Goal: Use online tool/utility: Utilize a website feature to perform a specific function

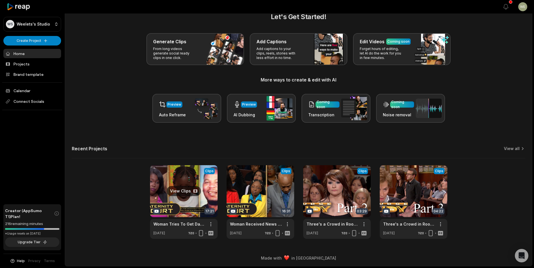
click at [194, 200] on link at bounding box center [184, 202] width 68 height 74
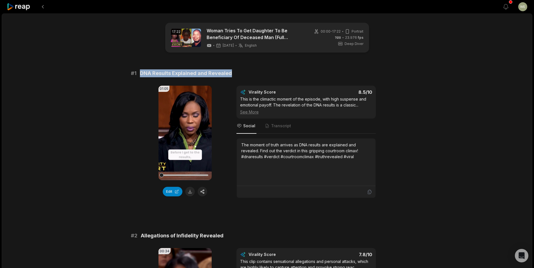
drag, startPoint x: 140, startPoint y: 73, endPoint x: 247, endPoint y: 76, distance: 107.0
click at [247, 76] on div "# 1 DNA Results Explained and Revealed" at bounding box center [267, 74] width 272 height 8
click at [247, 145] on div "The moment of truth arrives as DNA results are explained and revealed. Find out…" at bounding box center [306, 151] width 130 height 18
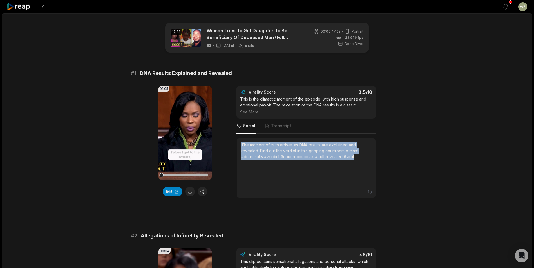
drag, startPoint x: 241, startPoint y: 144, endPoint x: 373, endPoint y: 156, distance: 132.0
click at [373, 156] on div "The moment of truth arrives as DNA results are explained and revealed. Find out…" at bounding box center [306, 163] width 139 height 48
copy div "The moment of truth arrives as DNA results are explained and revealed. Find out…"
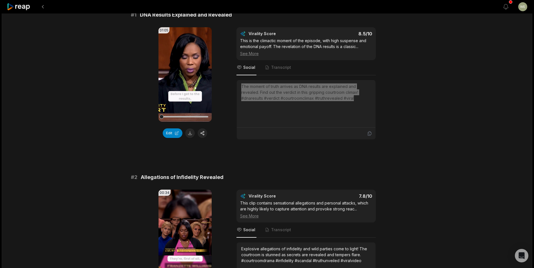
scroll to position [113, 0]
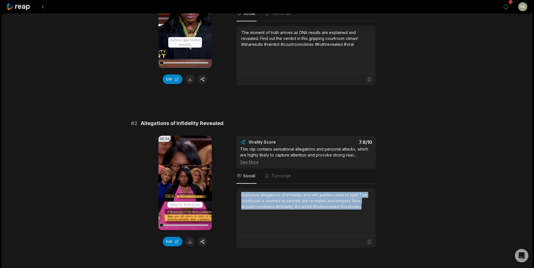
drag, startPoint x: 239, startPoint y: 195, endPoint x: 362, endPoint y: 207, distance: 123.6
click at [362, 207] on div "Explosive allegations of infidelity and wild parties come to light! The courtro…" at bounding box center [306, 213] width 139 height 48
drag, startPoint x: 362, startPoint y: 207, endPoint x: 324, endPoint y: 202, distance: 38.9
copy div "Explosive allegations of infidelity and wild parties come to light! The courtro…"
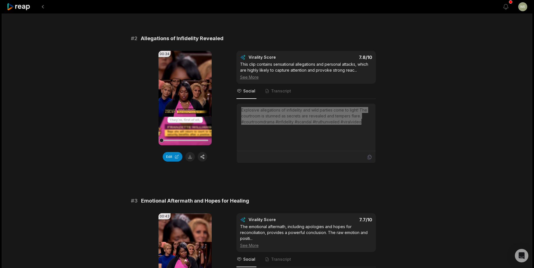
scroll to position [310, 0]
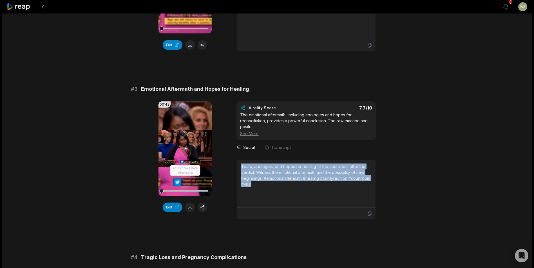
drag, startPoint x: 240, startPoint y: 165, endPoint x: 290, endPoint y: 183, distance: 52.9
click at [290, 183] on div "Tears, apologies, and hopes for healing fill the courtroom after the verdict. W…" at bounding box center [306, 184] width 139 height 48
drag, startPoint x: 290, startPoint y: 183, endPoint x: 258, endPoint y: 178, distance: 32.0
copy div "Tears, apologies, and hopes for healing fill the courtroom after the verdict. W…"
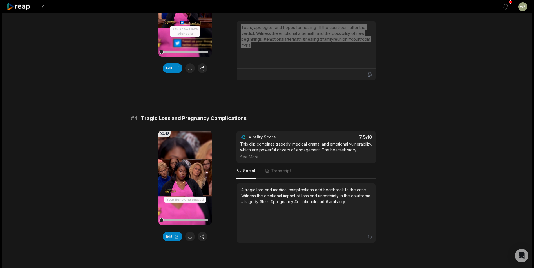
scroll to position [450, 0]
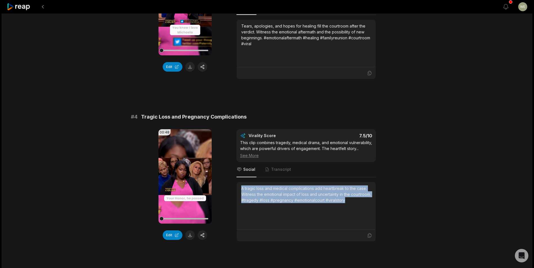
drag, startPoint x: 241, startPoint y: 194, endPoint x: 380, endPoint y: 215, distance: 140.3
click at [380, 215] on div "00:48 Your browser does not support mp4 format. Edit Virality Score 7.5 /10 Thi…" at bounding box center [267, 185] width 272 height 113
copy div "A tragic loss and medical complications add heartbreak to the case. Witness the…"
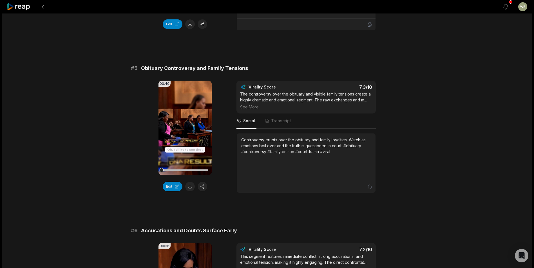
scroll to position [675, 0]
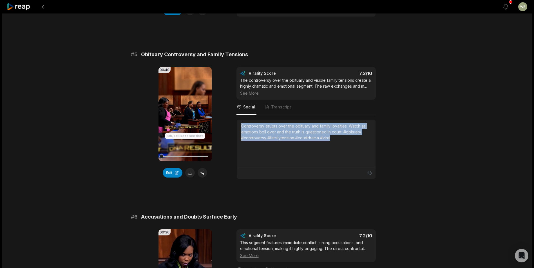
drag, startPoint x: 241, startPoint y: 131, endPoint x: 345, endPoint y: 148, distance: 105.0
click at [345, 148] on div "Controversy erupts over the obituary and family loyalties. Watch as emotions bo…" at bounding box center [306, 143] width 130 height 41
drag, startPoint x: 345, startPoint y: 148, endPoint x: 295, endPoint y: 141, distance: 49.7
copy div "Controversy erupts over the obituary and family loyalties. Watch as emotions bo…"
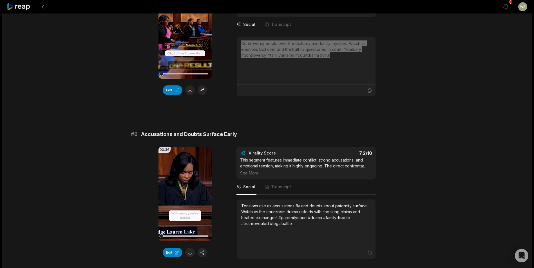
scroll to position [760, 0]
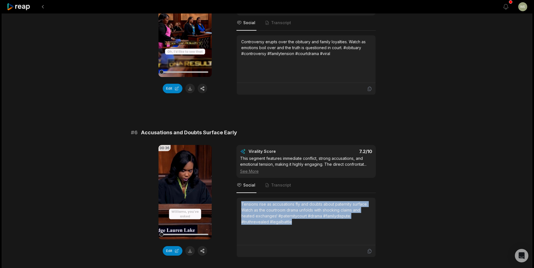
drag, startPoint x: 241, startPoint y: 209, endPoint x: 303, endPoint y: 233, distance: 66.2
click at [303, 233] on div "Tensions rise as accusations fly and doubts about paternity surface. Watch as t…" at bounding box center [306, 222] width 130 height 41
drag, startPoint x: 303, startPoint y: 233, endPoint x: 274, endPoint y: 224, distance: 29.5
copy div "Tensions rise as accusations fly and doubts about paternity surface. Watch as t…"
click at [27, 8] on icon at bounding box center [19, 7] width 24 height 8
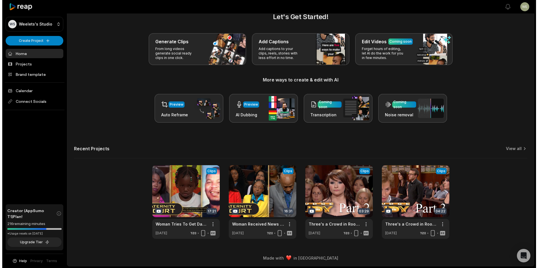
scroll to position [12, 0]
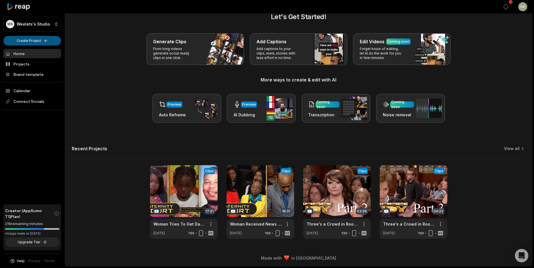
click at [32, 41] on html "WS Weelets's Studio Create Project Home Projects Brand template Calendar Connec…" at bounding box center [267, 122] width 534 height 268
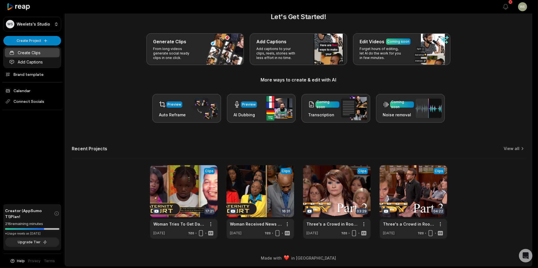
click at [33, 55] on link "Create Clips" at bounding box center [32, 52] width 55 height 9
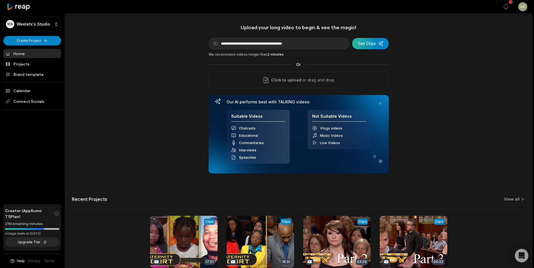
type input "**********"
click at [366, 43] on div "submit" at bounding box center [370, 43] width 37 height 11
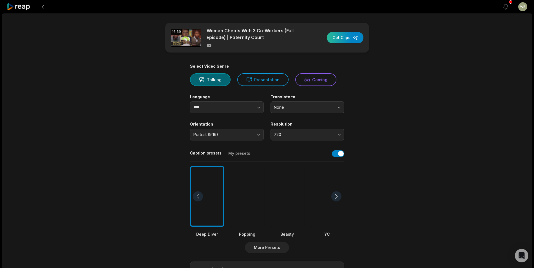
click at [346, 39] on div "button" at bounding box center [345, 37] width 37 height 11
